Goal: Transaction & Acquisition: Purchase product/service

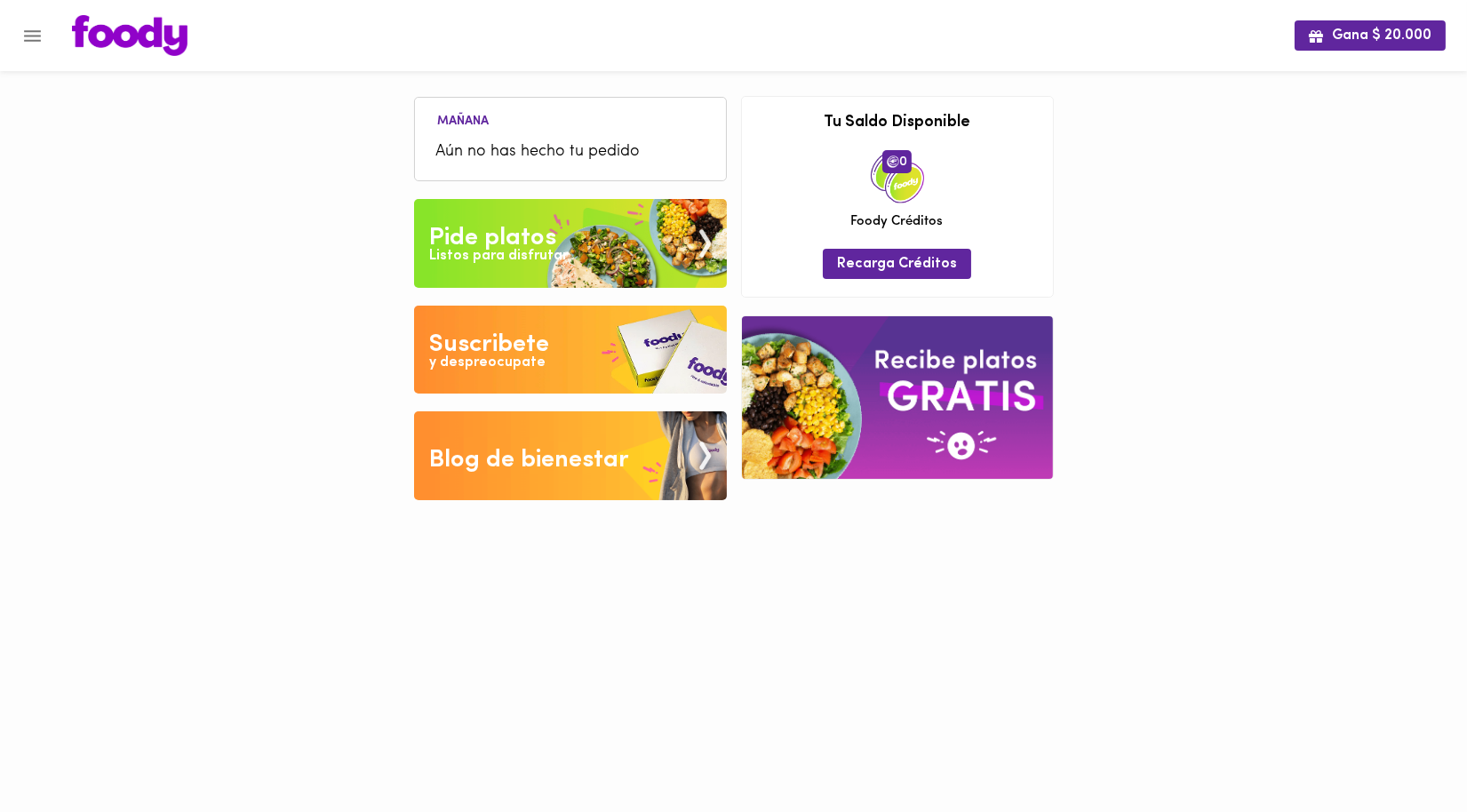
click at [549, 236] on div "Pide platos" at bounding box center [492, 238] width 127 height 35
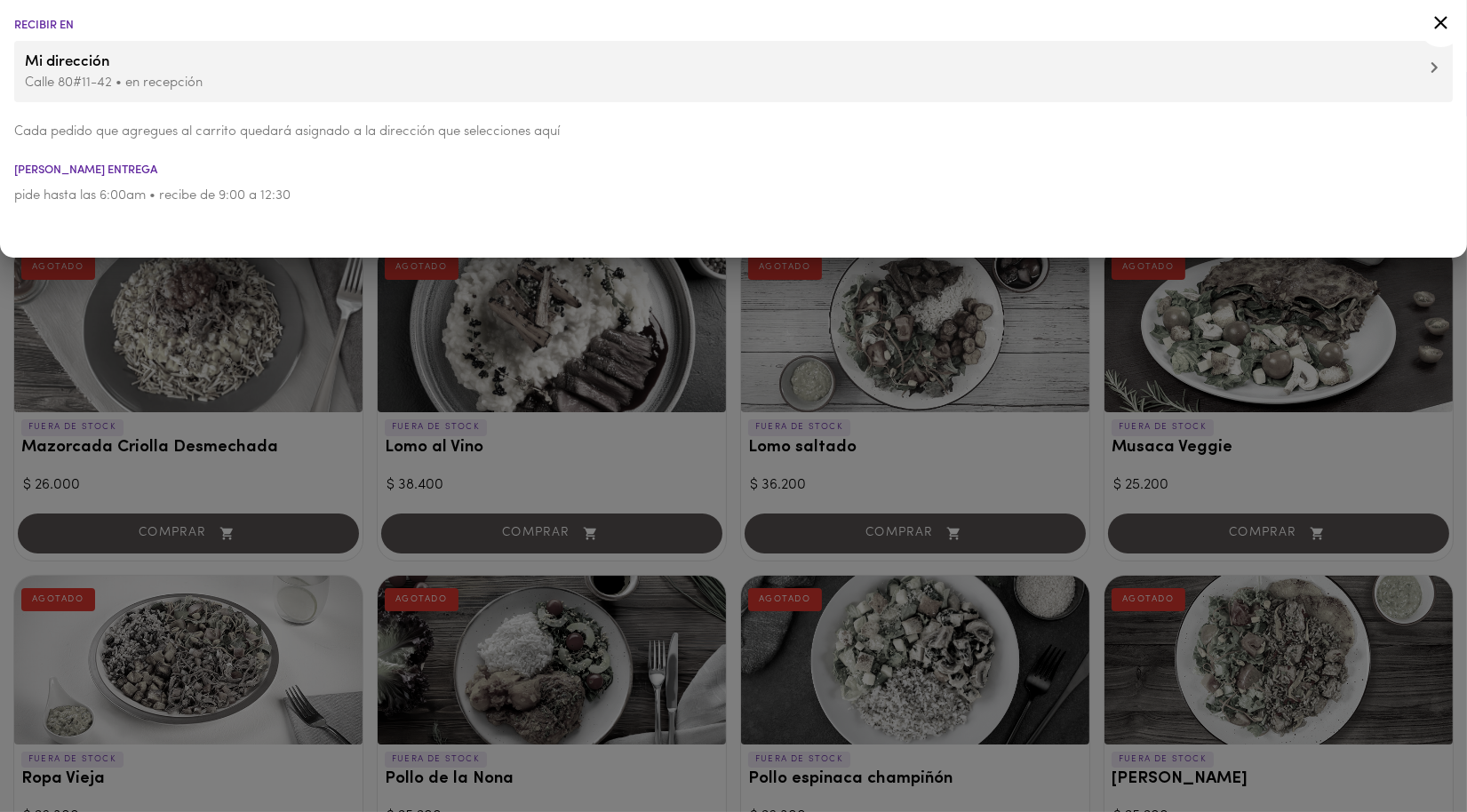
click at [1442, 19] on icon at bounding box center [1441, 22] width 22 height 22
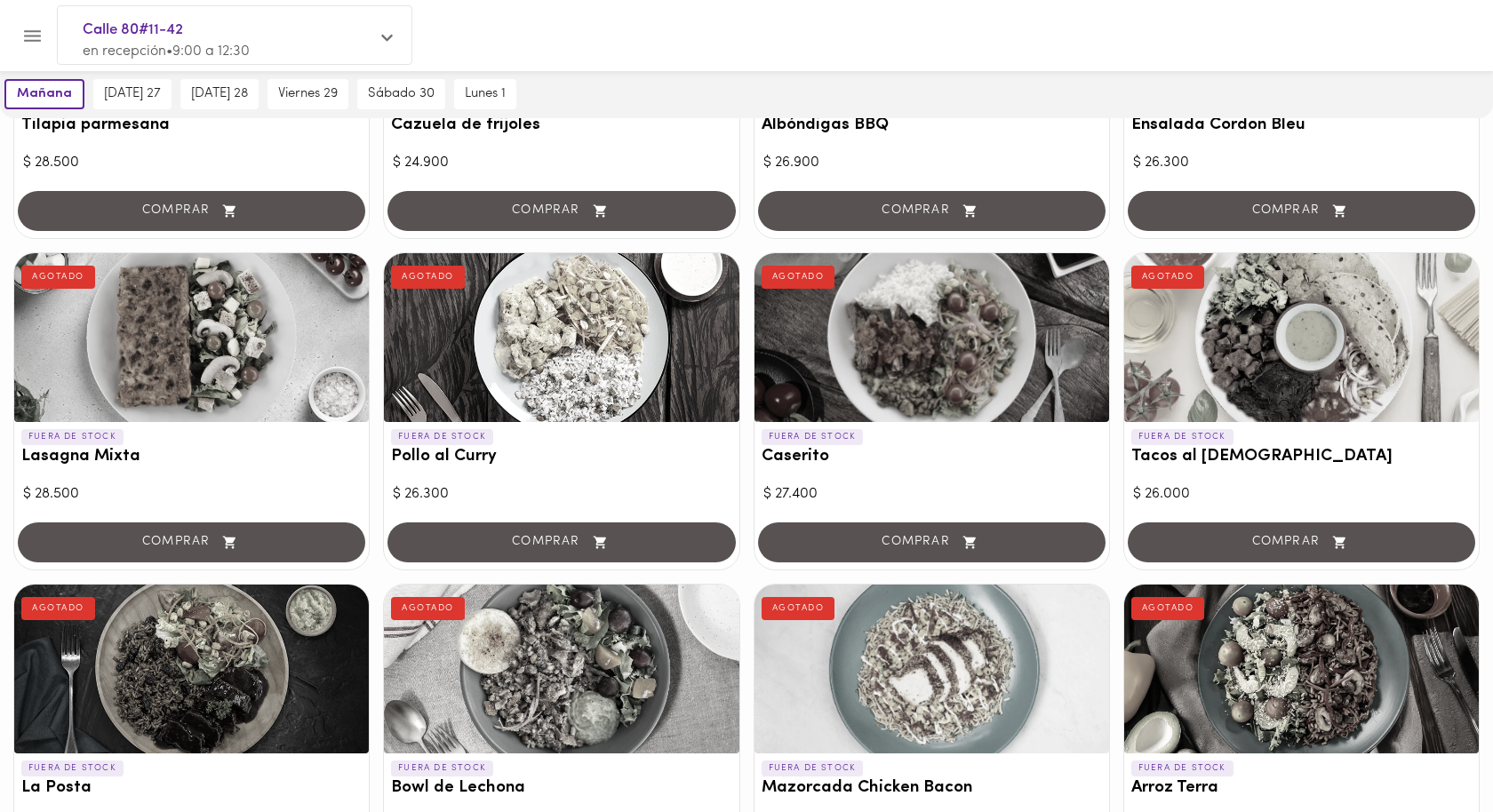
scroll to position [1360, 0]
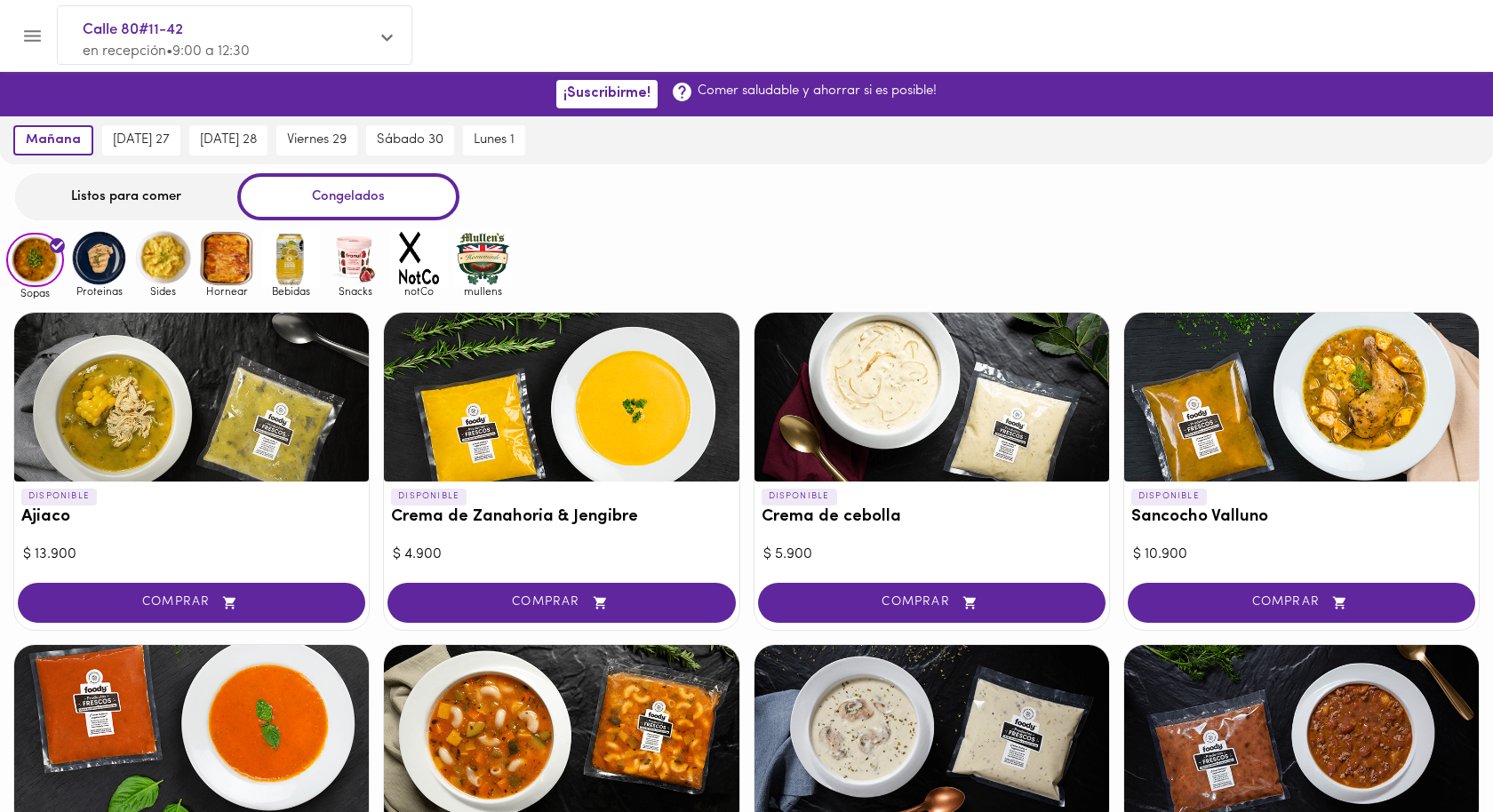
click at [161, 205] on div "Listos para comer" at bounding box center [126, 197] width 222 height 47
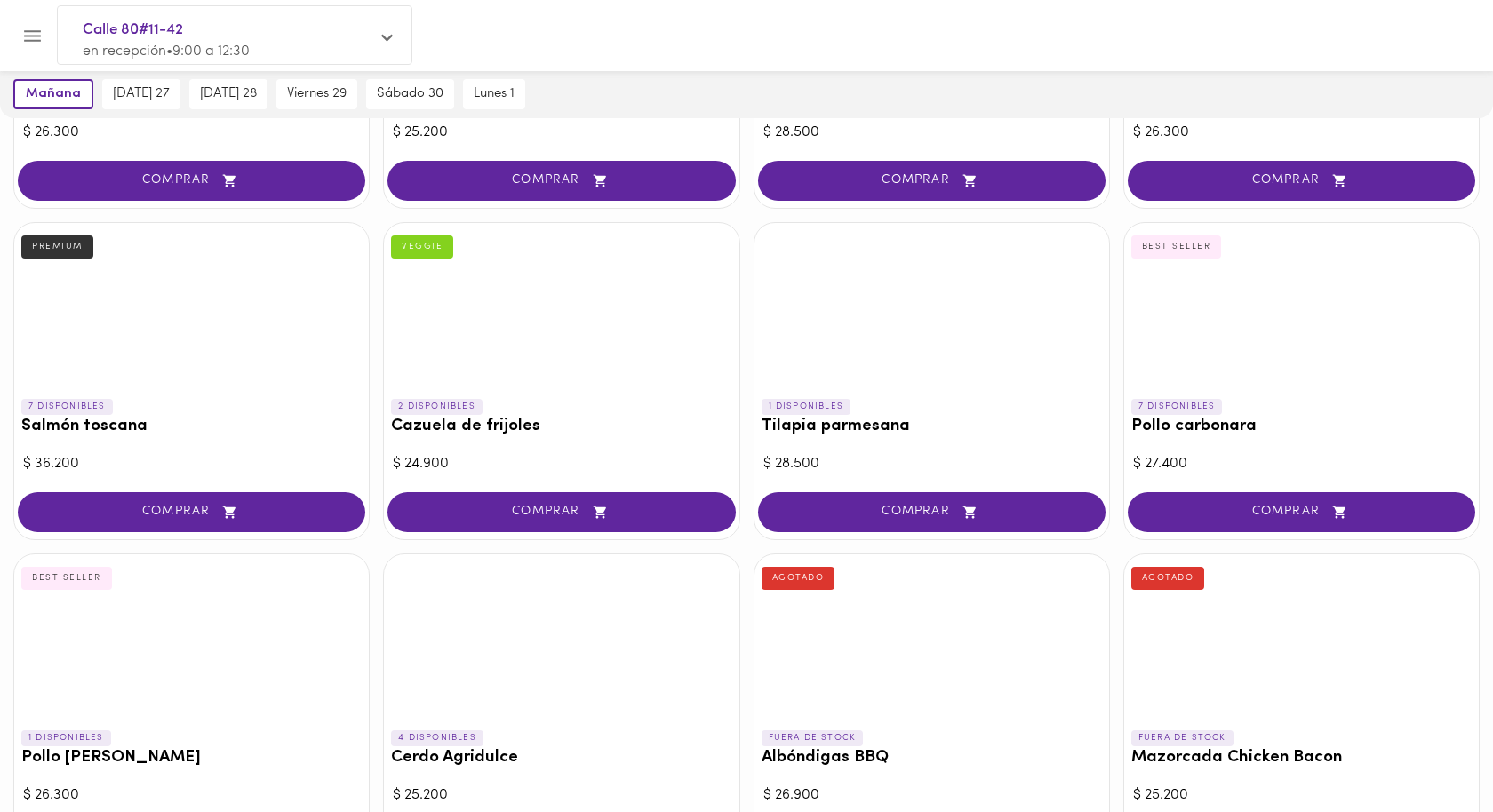
scroll to position [1348, 0]
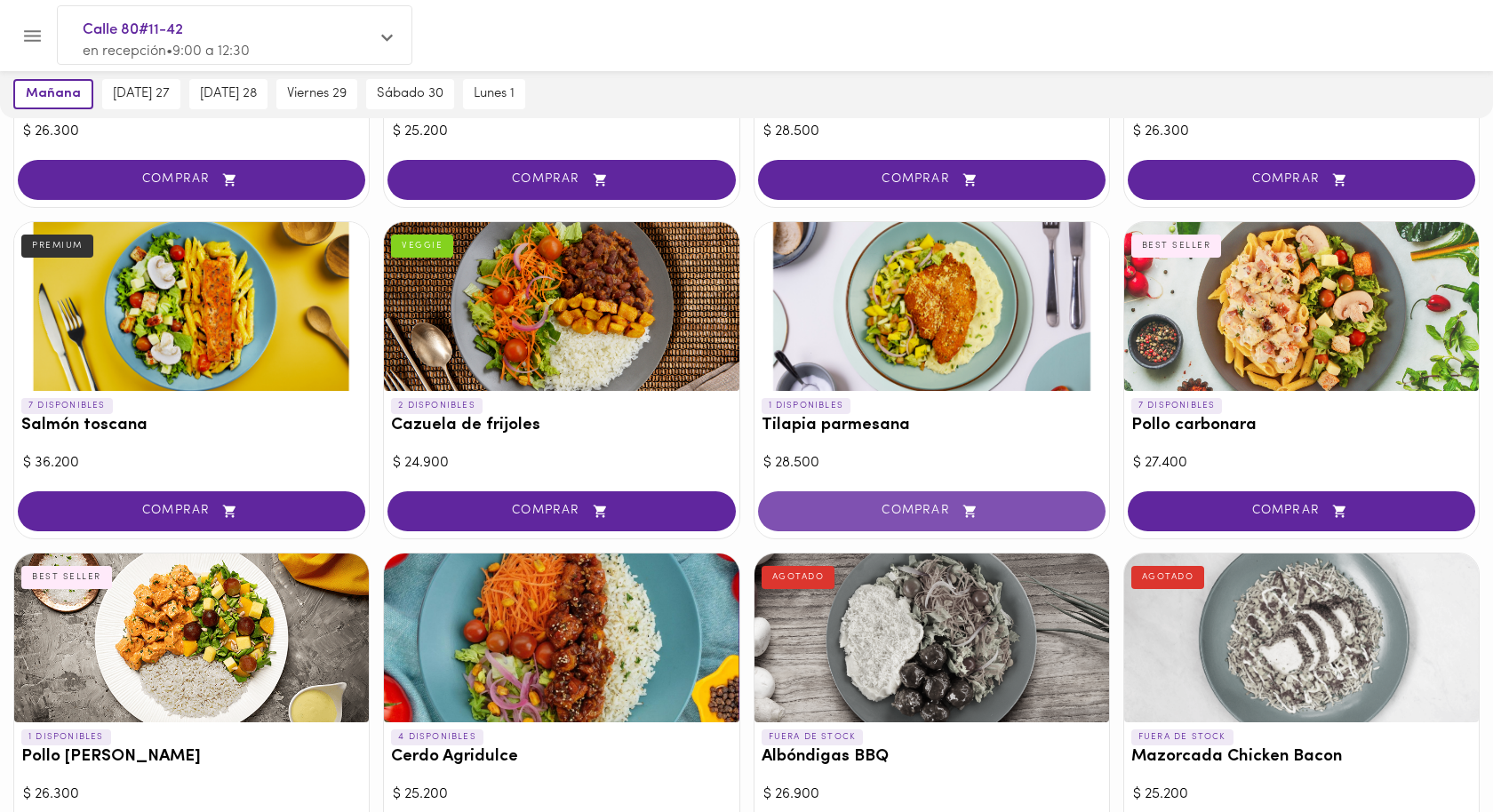
click at [913, 504] on span "COMPRAR" at bounding box center [931, 511] width 303 height 15
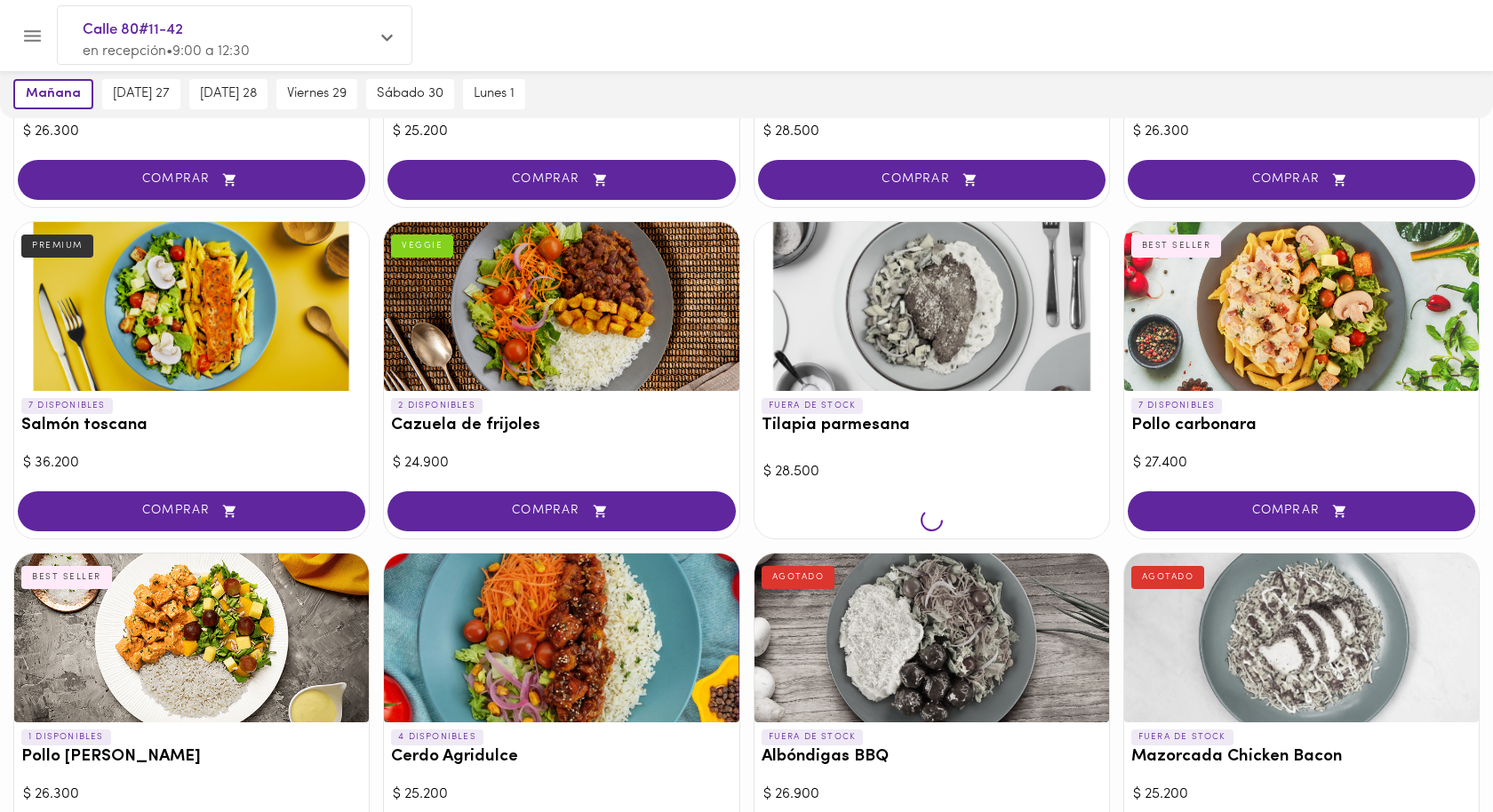
scroll to position [1349, 0]
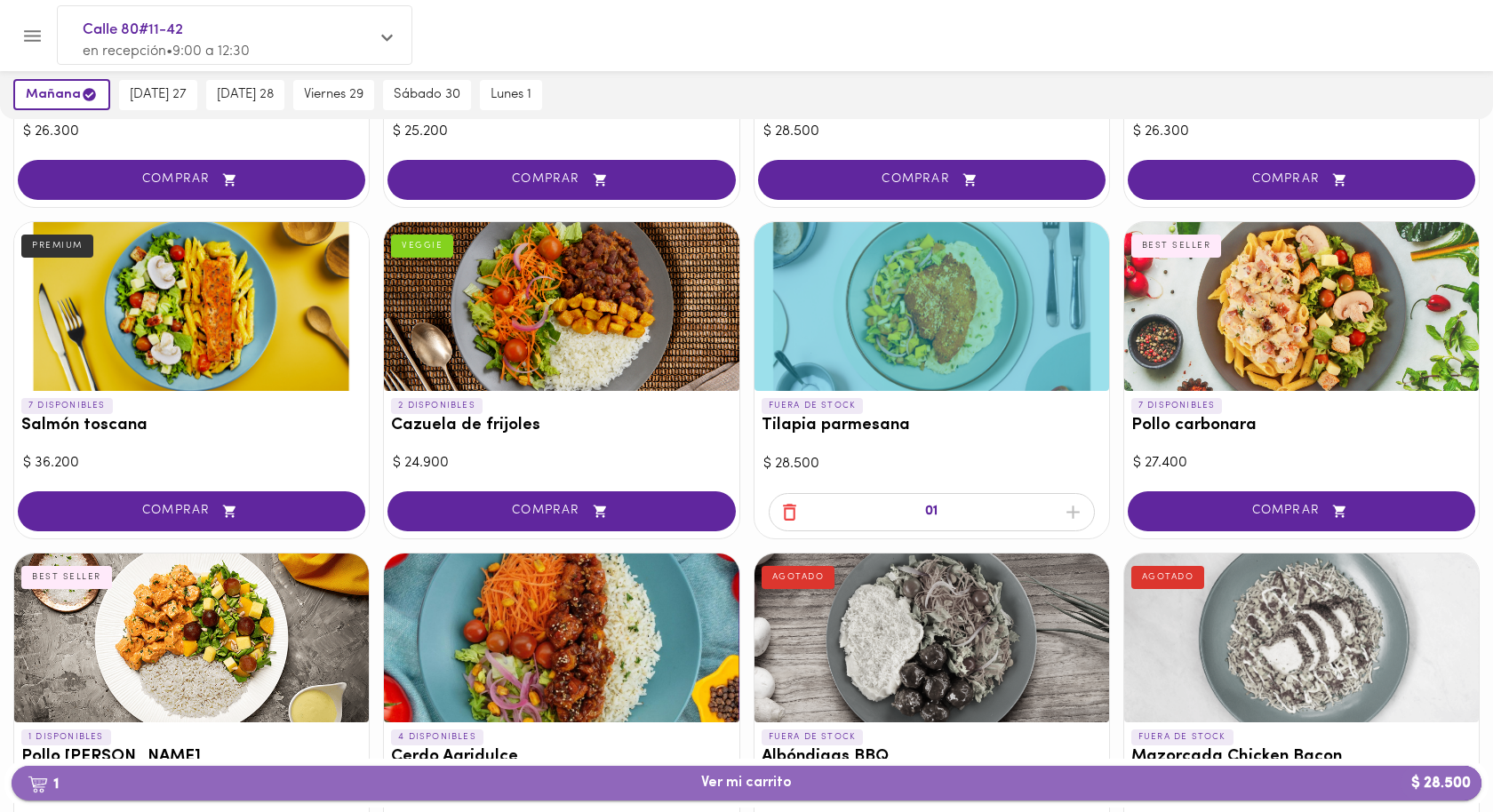
click at [863, 781] on span "1 Ver mi carrito $ 28.500" at bounding box center [746, 783] width 1441 height 17
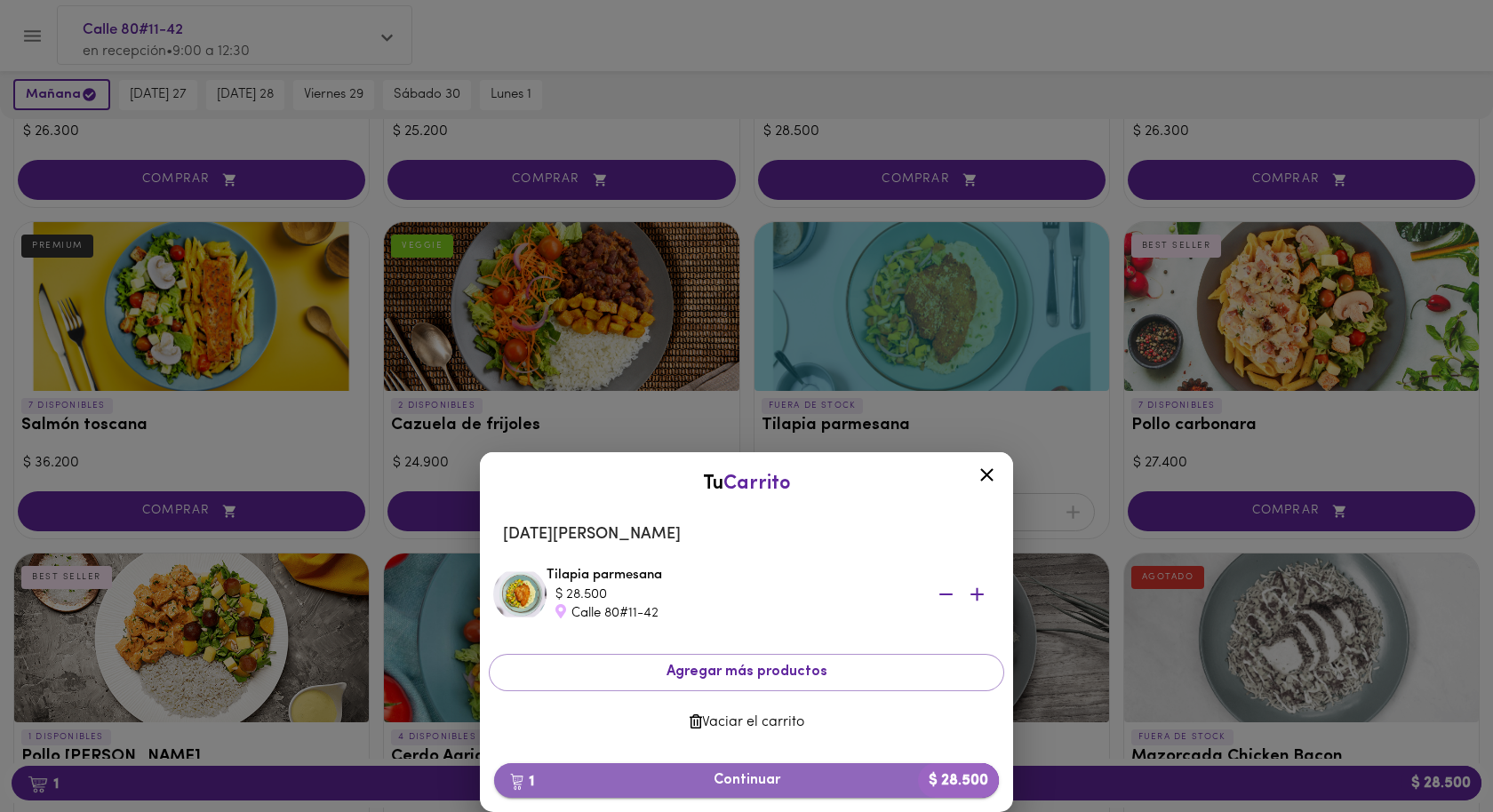
click at [757, 782] on span "1 Continuar $ 28.500" at bounding box center [746, 780] width 477 height 17
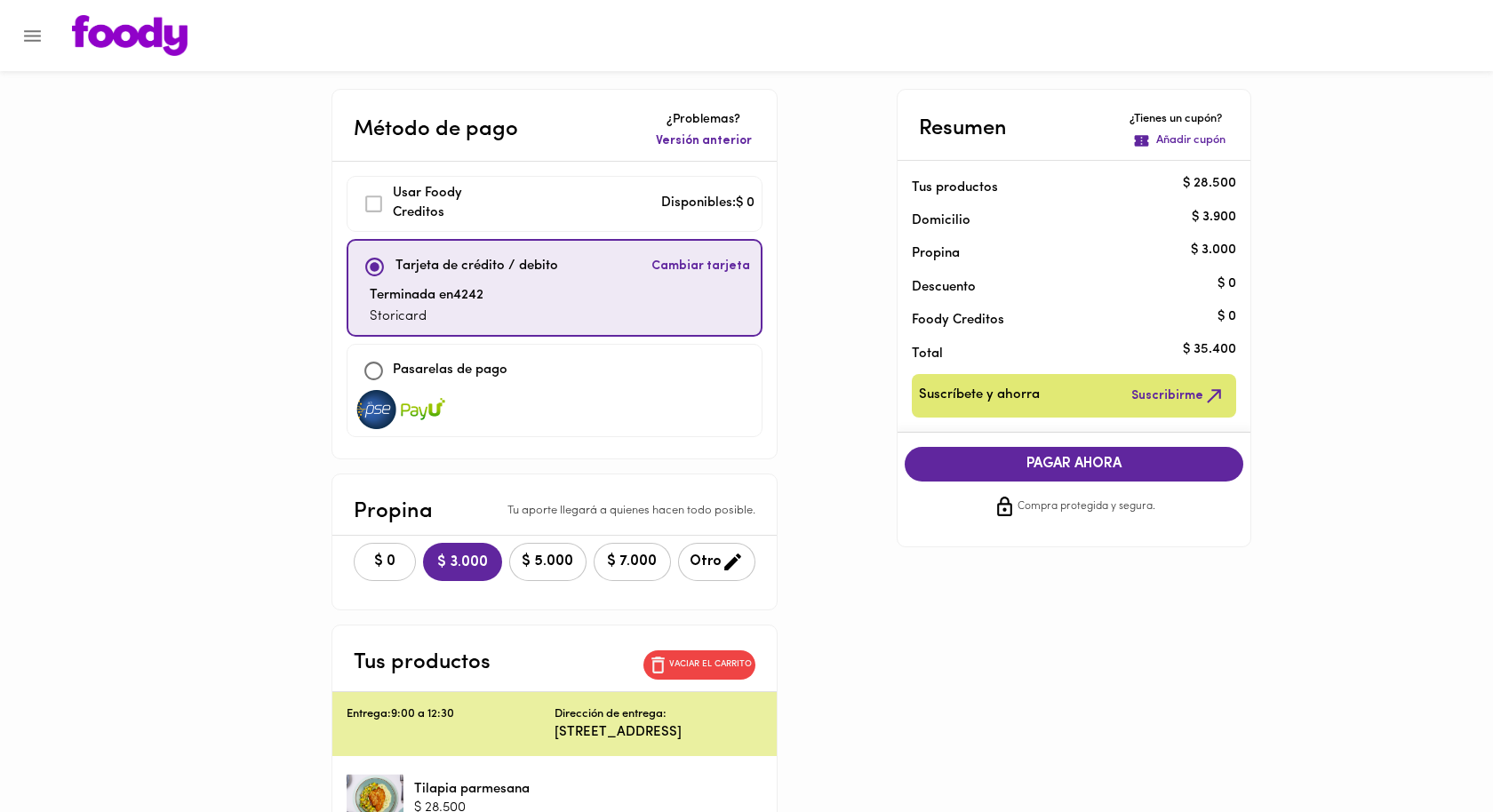
click at [367, 554] on span "$ 0" at bounding box center [385, 561] width 39 height 17
click at [1068, 469] on span "PAGAR AHORA" at bounding box center [1075, 464] width 304 height 17
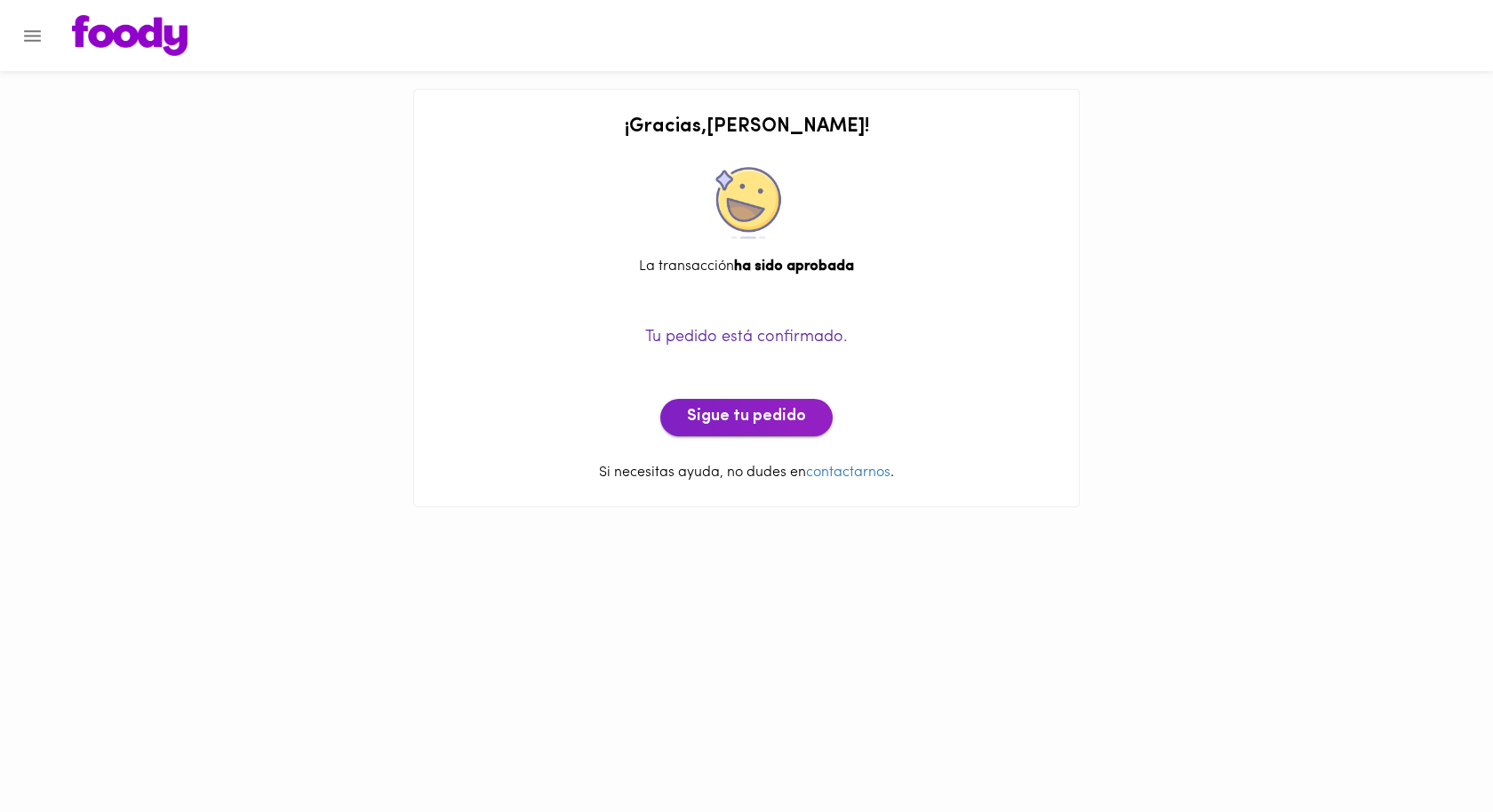
click at [737, 419] on span "Sigue tu pedido" at bounding box center [747, 417] width 119 height 19
